Goal: Book appointment/travel/reservation

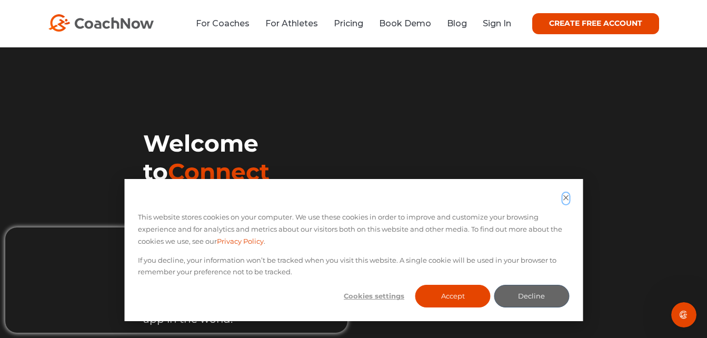
click at [563, 197] on icon "Dismiss cookie banner" at bounding box center [566, 197] width 7 height 7
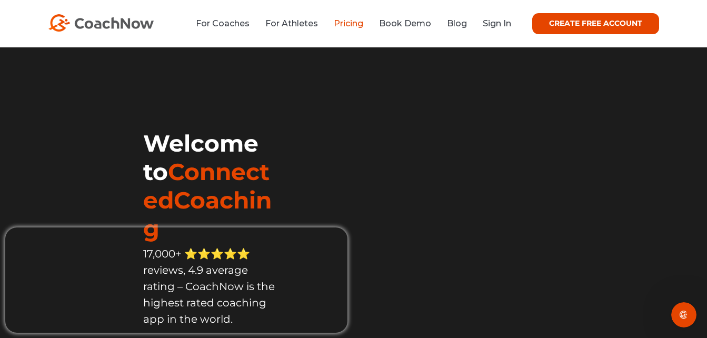
click at [341, 25] on link "Pricing" at bounding box center [348, 23] width 29 height 10
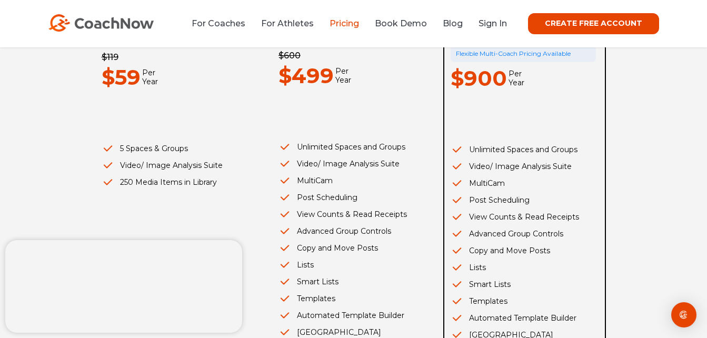
scroll to position [258, 0]
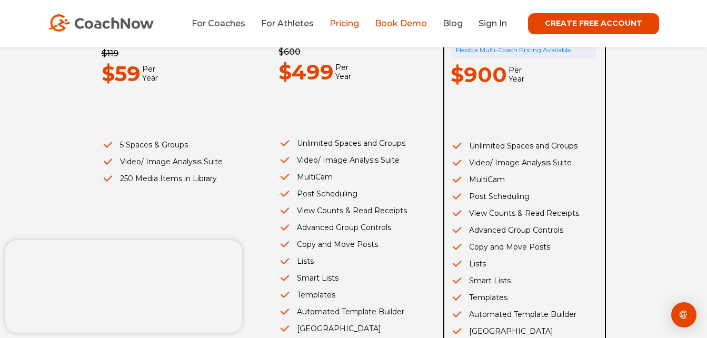
click at [415, 22] on link "Book Demo" at bounding box center [401, 23] width 52 height 10
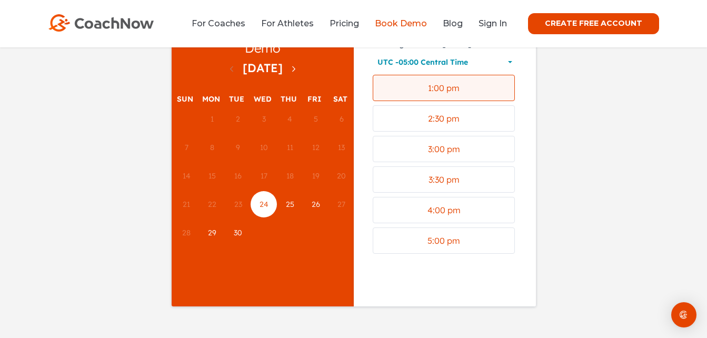
click at [462, 95] on div "1:00 pm" at bounding box center [443, 88] width 133 height 13
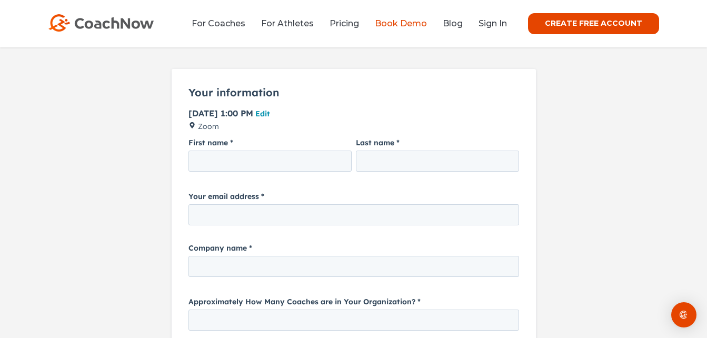
scroll to position [102, 0]
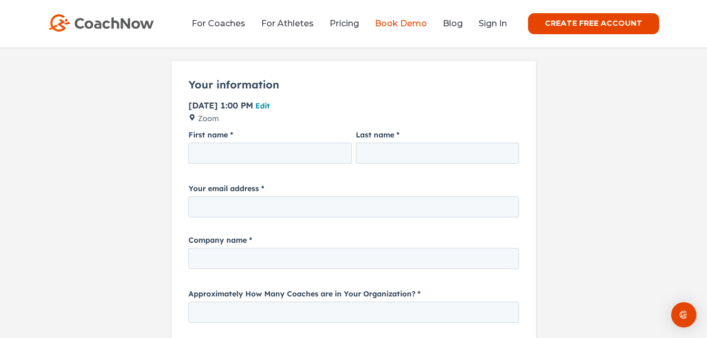
click at [314, 157] on input "First name" at bounding box center [269, 153] width 163 height 21
type input "n"
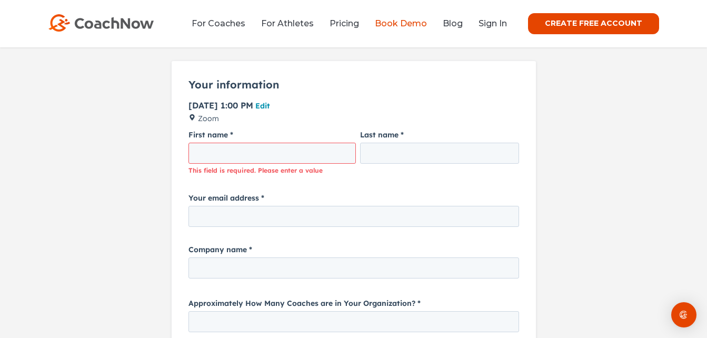
click at [320, 168] on form "First name This field is required. Please enter a value Last name Your email ad…" at bounding box center [353, 294] width 364 height 339
click at [320, 168] on small "This field is required. Please enter a value" at bounding box center [271, 170] width 167 height 9
click at [288, 154] on input "First name" at bounding box center [271, 153] width 167 height 21
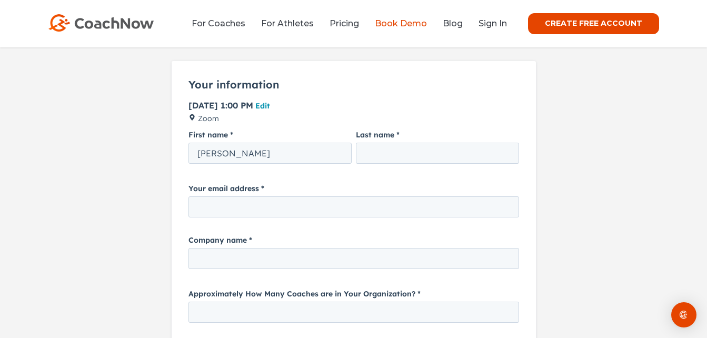
type input "[PERSON_NAME]"
click at [241, 204] on input "Your email address" at bounding box center [353, 206] width 331 height 21
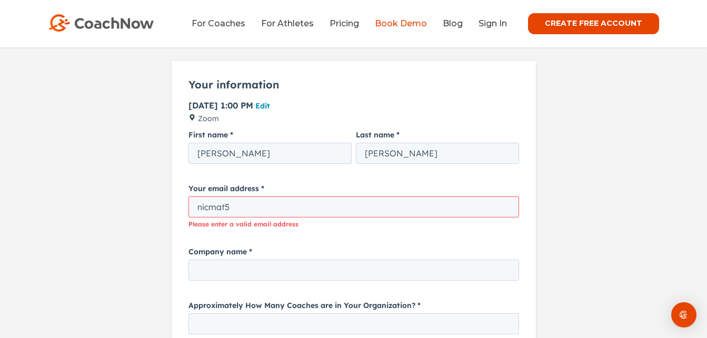
type input "[EMAIL_ADDRESS][DOMAIN_NAME]"
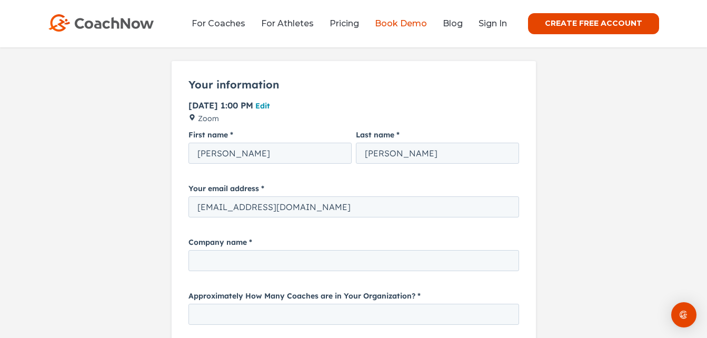
drag, startPoint x: 243, startPoint y: 263, endPoint x: 508, endPoint y: 226, distance: 268.0
click at [508, 226] on form "First name [PERSON_NAME] Last name [PERSON_NAME] Your email address [EMAIL_ADDR…" at bounding box center [353, 291] width 364 height 332
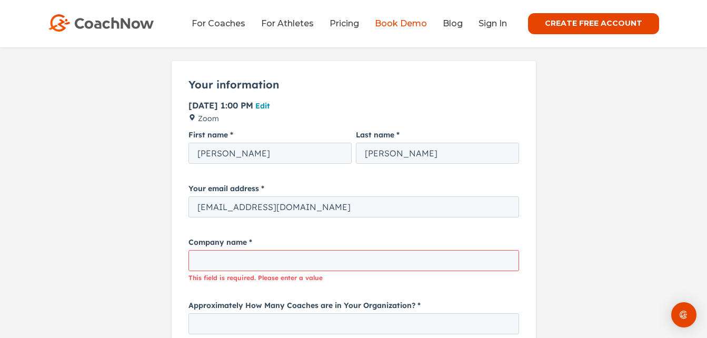
click at [367, 263] on input "Company name" at bounding box center [353, 260] width 331 height 21
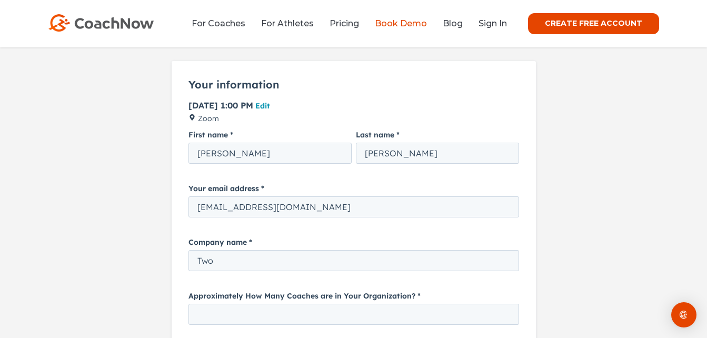
type input "Two Wolves Academy"
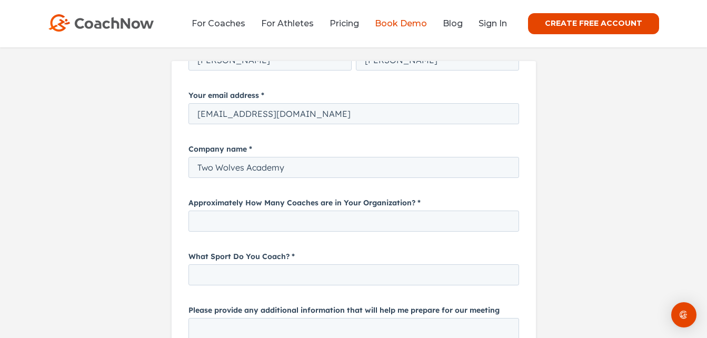
scroll to position [117, 0]
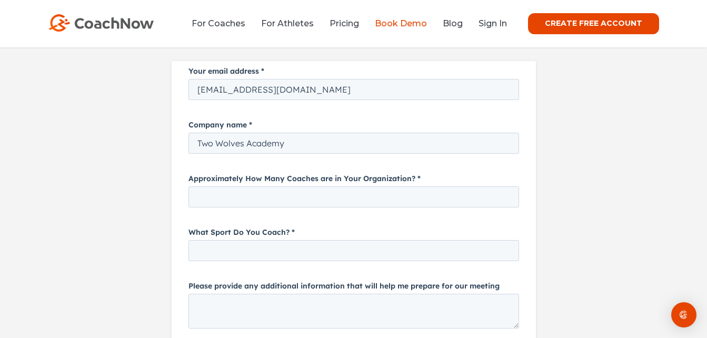
drag, startPoint x: 532, startPoint y: 179, endPoint x: 716, endPoint y: 301, distance: 221.0
click at [263, 195] on input "Approximately How Many Coaches are in Your Organization?" at bounding box center [353, 196] width 331 height 21
type input "1"
click at [331, 251] on input "What Sport Do You Coach?" at bounding box center [353, 250] width 331 height 21
type input "Baseball, Golf & Softball"
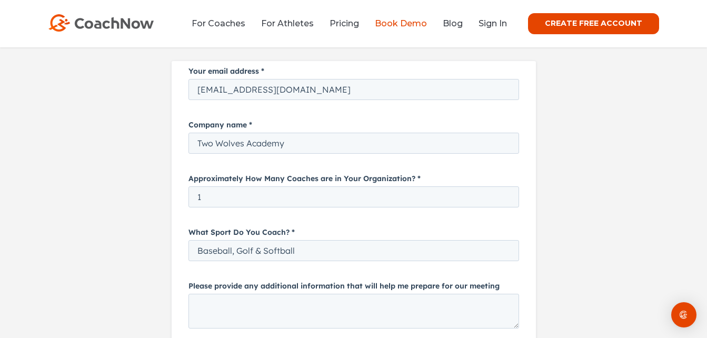
drag, startPoint x: 535, startPoint y: 215, endPoint x: 542, endPoint y: 245, distance: 31.3
click at [538, 245] on html "Now displaying a form to confirm your meeting for [DATE] 1:00 PM. Your informat…" at bounding box center [353, 241] width 369 height 377
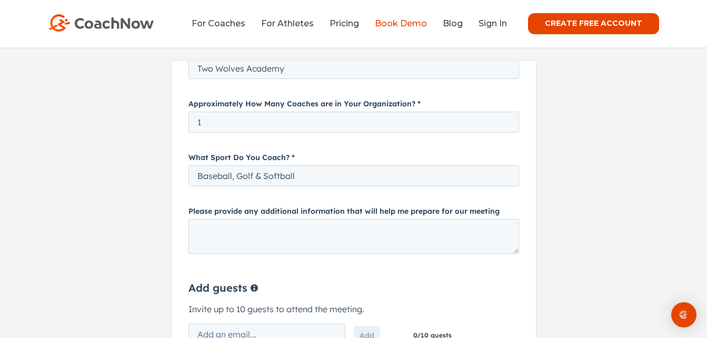
scroll to position [204, 0]
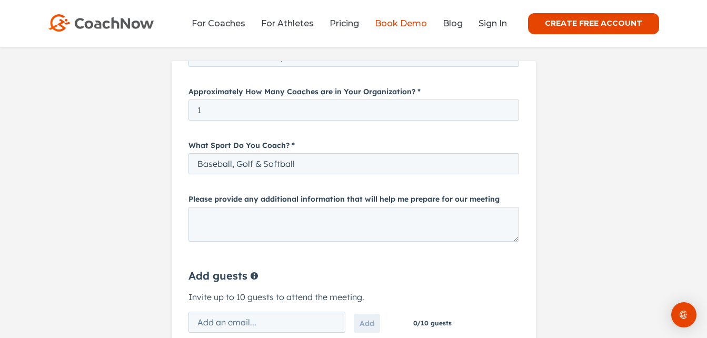
drag, startPoint x: 712, startPoint y: 299, endPoint x: 720, endPoint y: 382, distance: 84.2
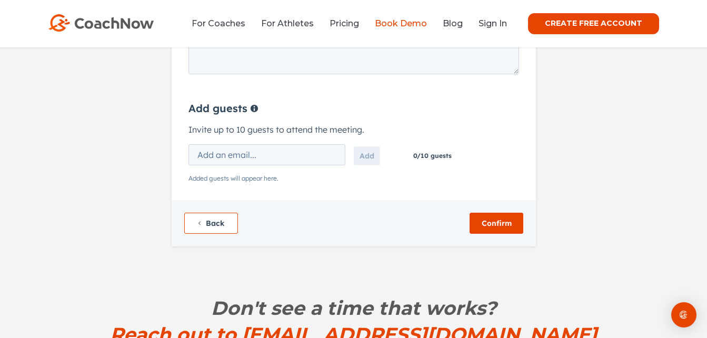
scroll to position [259, 0]
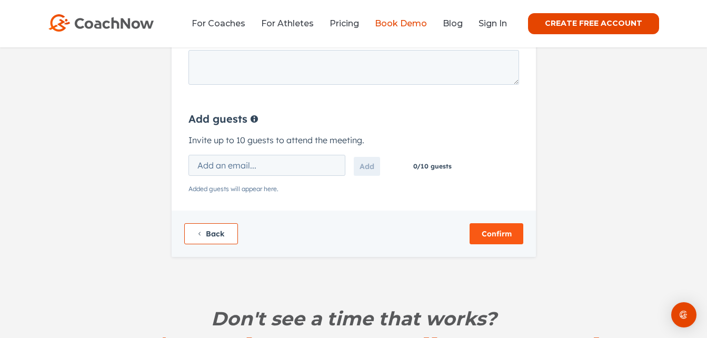
click at [511, 235] on span "Confirm" at bounding box center [496, 234] width 53 height 9
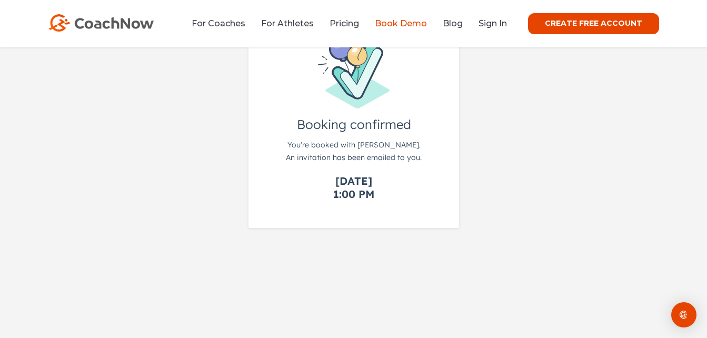
scroll to position [125, 0]
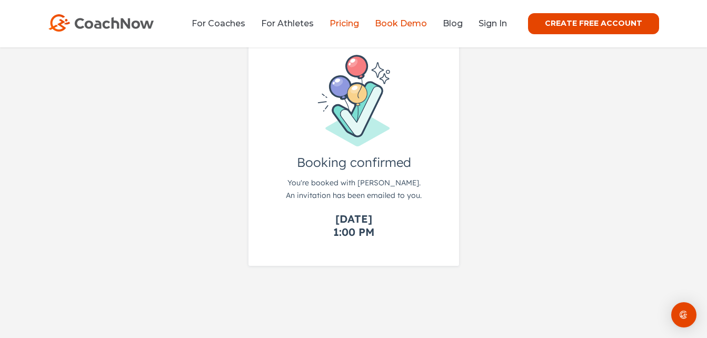
click at [348, 21] on link "Pricing" at bounding box center [344, 23] width 29 height 10
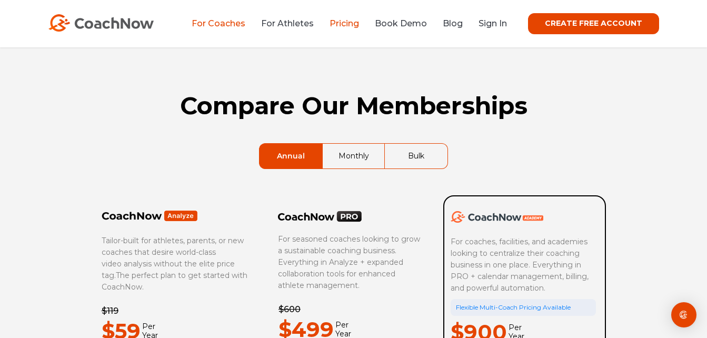
click at [225, 22] on link "For Coaches" at bounding box center [219, 23] width 54 height 10
